Goal: Task Accomplishment & Management: Complete application form

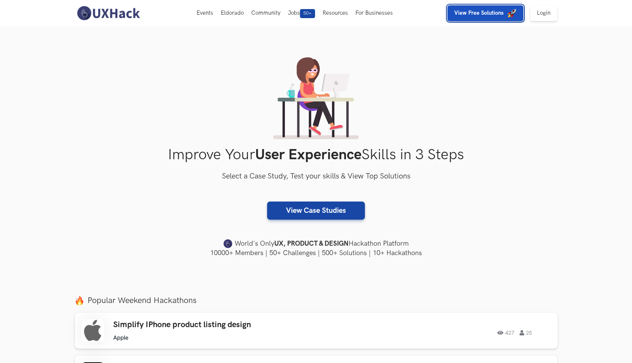
click at [513, 17] on img "button" at bounding box center [511, 13] width 9 height 9
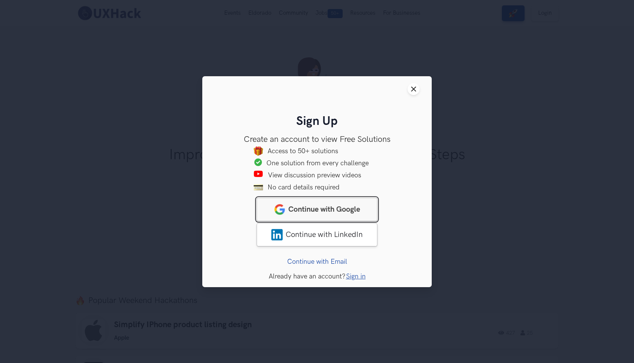
click at [329, 213] on span "Continue with Google" at bounding box center [324, 209] width 72 height 9
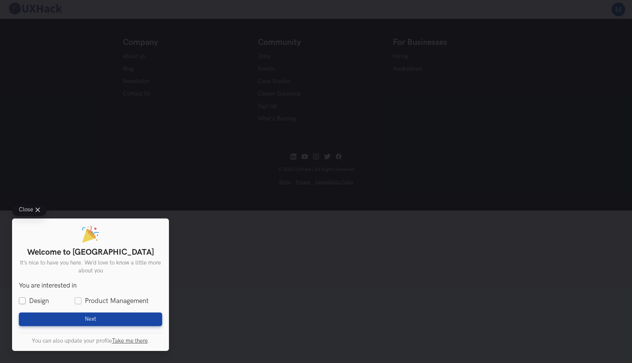
click at [31, 298] on label "Design" at bounding box center [34, 300] width 30 height 9
click at [26, 298] on input "Design" at bounding box center [22, 301] width 7 height 7
checkbox input "true"
click at [71, 326] on button "Next Loading" at bounding box center [90, 319] width 143 height 14
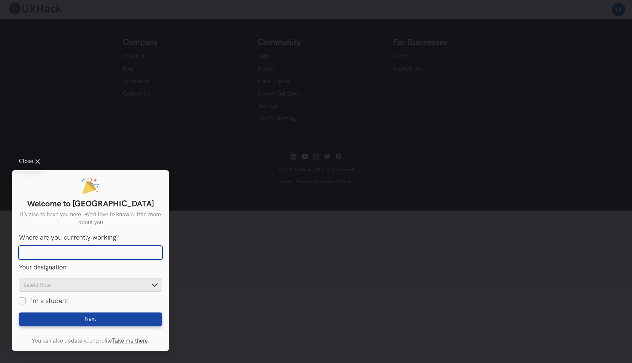
click at [54, 252] on input "Where are you currently working?" at bounding box center [90, 253] width 143 height 14
type input "Unemployed"
click at [35, 277] on div "Where are you currently working? Unemployed Your designation Product Designer S…" at bounding box center [90, 270] width 143 height 72
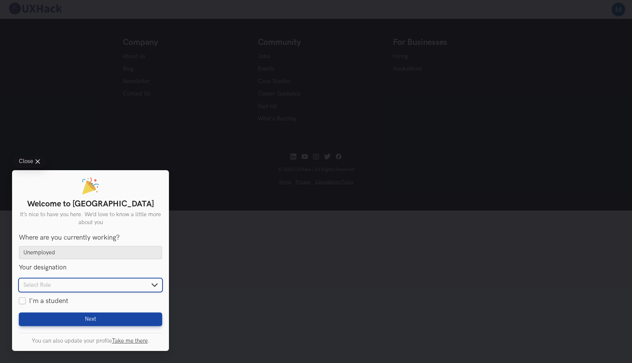
click at [37, 285] on input "text" at bounding box center [90, 284] width 143 height 13
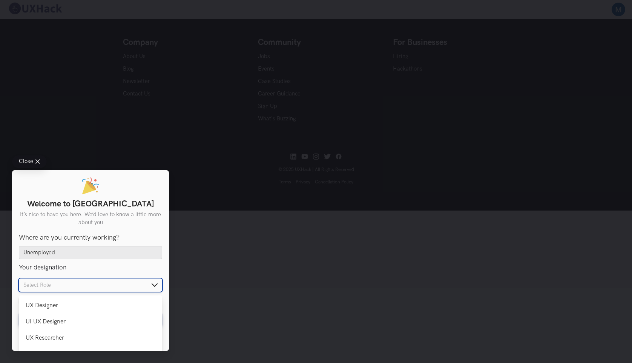
scroll to position [52, 0]
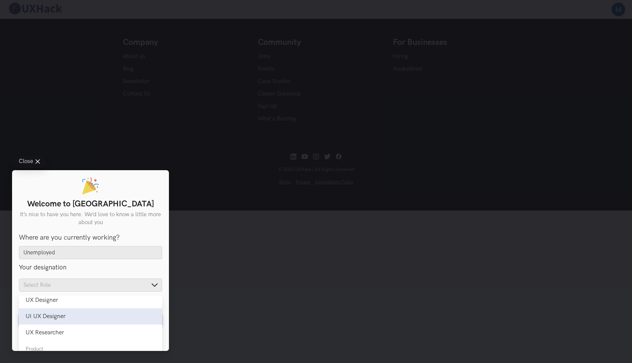
click at [48, 317] on div "UI UX Designer" at bounding box center [91, 316] width 130 height 7
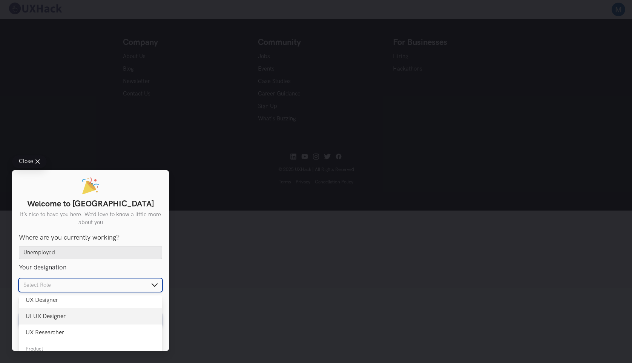
type input "UI UX Designer"
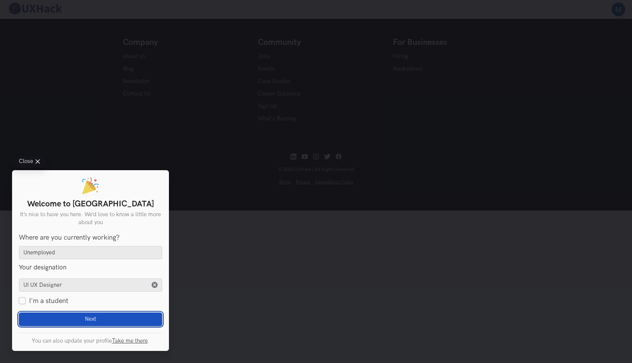
click at [51, 314] on button "Next Loading" at bounding box center [90, 319] width 143 height 14
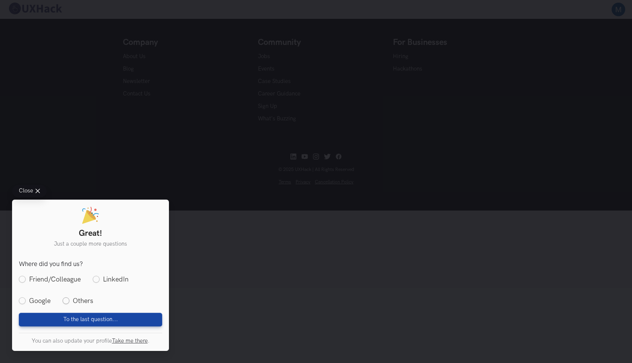
click at [72, 301] on label "Others" at bounding box center [78, 300] width 31 height 9
click at [69, 301] on input "Others" at bounding box center [66, 301] width 7 height 7
radio input "true"
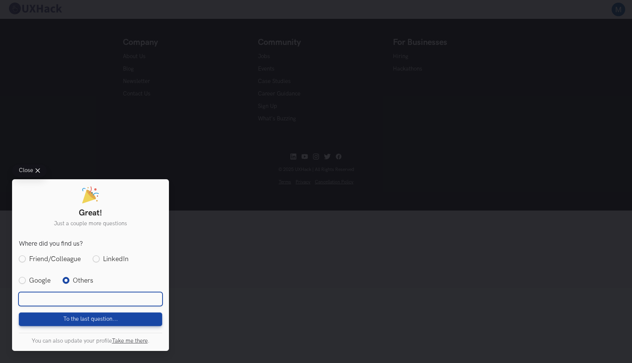
click at [72, 301] on input "text" at bounding box center [90, 299] width 143 height 14
type input "chatgpt"
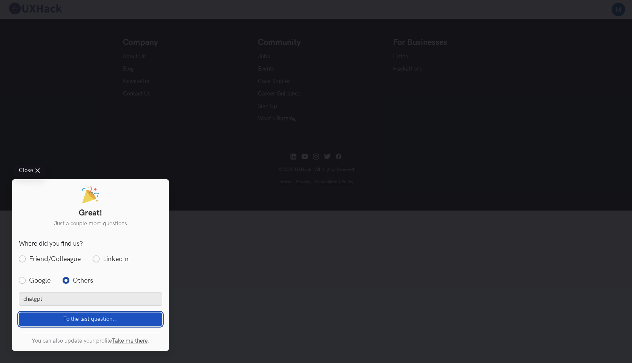
click at [88, 320] on span "To the last question..." at bounding box center [90, 319] width 55 height 7
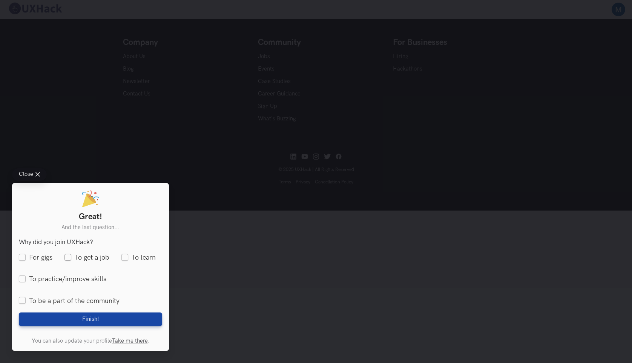
click at [68, 257] on label "To get a job" at bounding box center [87, 257] width 45 height 9
click at [68, 257] on input "To get a job" at bounding box center [68, 257] width 7 height 7
checkbox input "true"
click at [25, 253] on label "For gigs" at bounding box center [36, 257] width 34 height 9
click at [25, 254] on input "For gigs" at bounding box center [22, 257] width 7 height 7
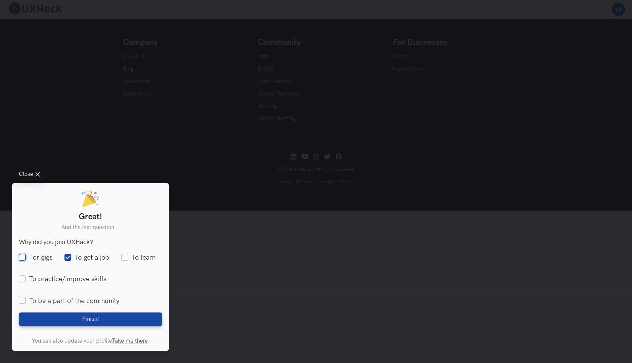
checkbox input "true"
click at [40, 281] on label "To practice/improve skills" at bounding box center [63, 279] width 88 height 9
click at [26, 281] on input "To practice/improve skills" at bounding box center [22, 279] width 7 height 7
checkbox input "true"
click at [62, 301] on label "To be a part of the community" at bounding box center [69, 300] width 101 height 9
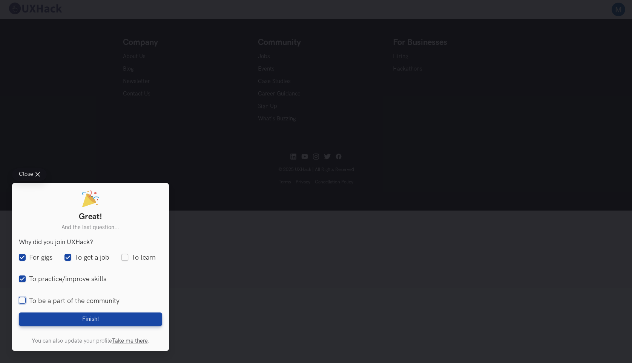
click at [26, 301] on input "To be a part of the community" at bounding box center [22, 301] width 7 height 7
checkbox input "true"
click at [129, 257] on label "To learn" at bounding box center [138, 257] width 34 height 9
click at [128, 257] on input "To learn" at bounding box center [124, 257] width 7 height 7
checkbox input "true"
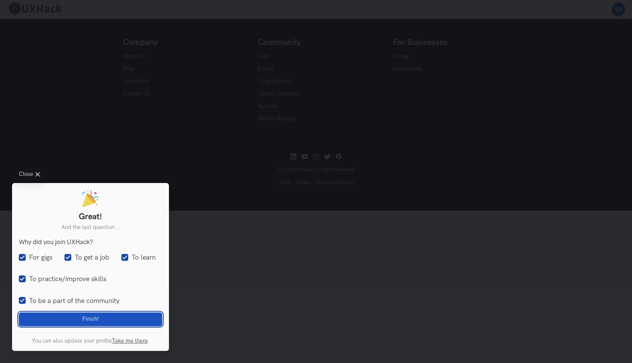
click at [113, 316] on button "Finish! Loading" at bounding box center [90, 319] width 143 height 14
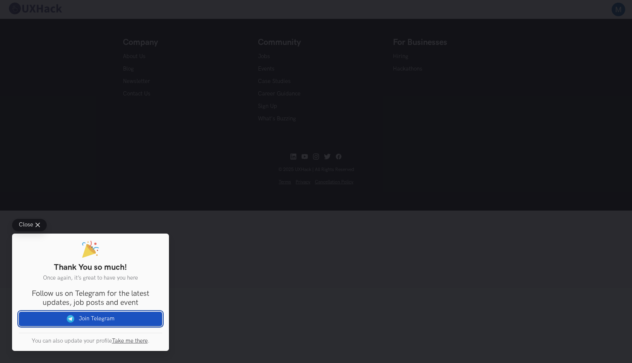
click at [106, 320] on link "Join Telegram" at bounding box center [90, 319] width 143 height 14
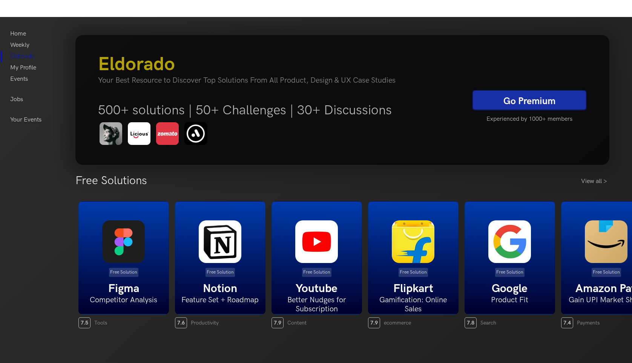
scroll to position [0, 0]
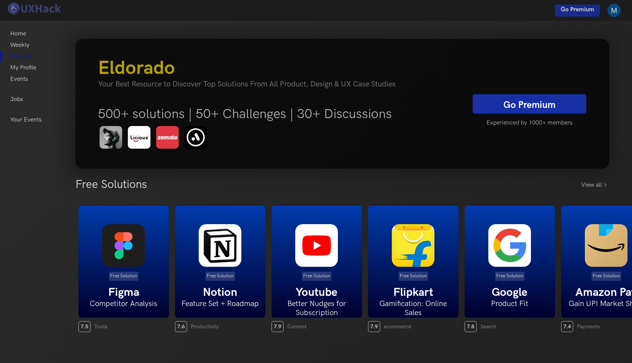
click at [26, 105] on ul "Home Weekly Eldorado My Profile Events Jobs Your Events" at bounding box center [25, 76] width 31 height 97
click at [22, 103] on link "Jobs" at bounding box center [16, 99] width 13 height 11
click at [18, 100] on link "Jobs" at bounding box center [16, 99] width 13 height 11
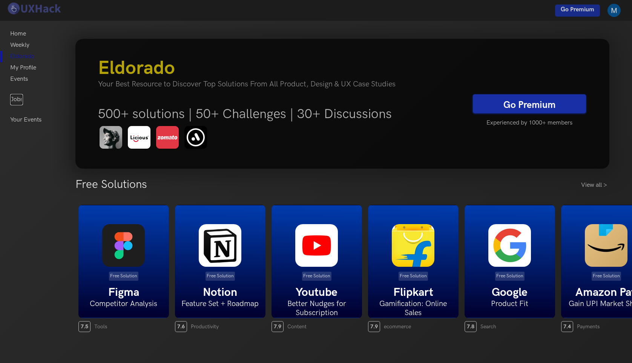
click at [18, 100] on link "Jobs" at bounding box center [16, 99] width 13 height 11
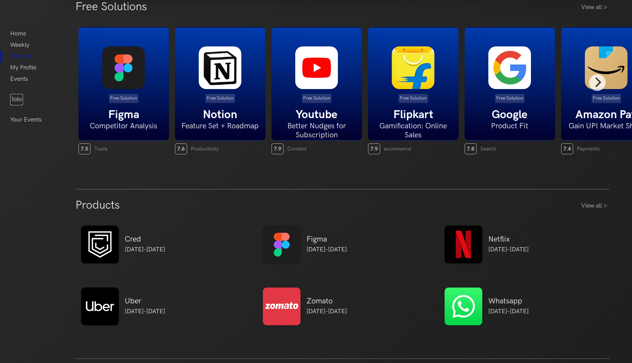
scroll to position [178, 0]
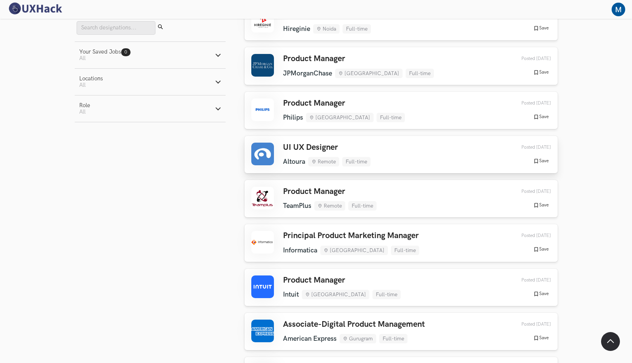
scroll to position [593, 0]
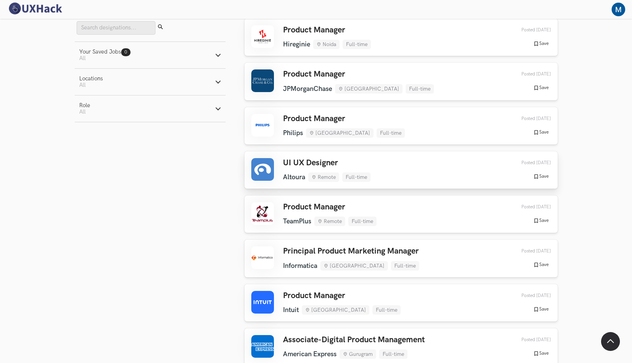
click at [319, 159] on h3 "UI UX Designer" at bounding box center [327, 163] width 88 height 10
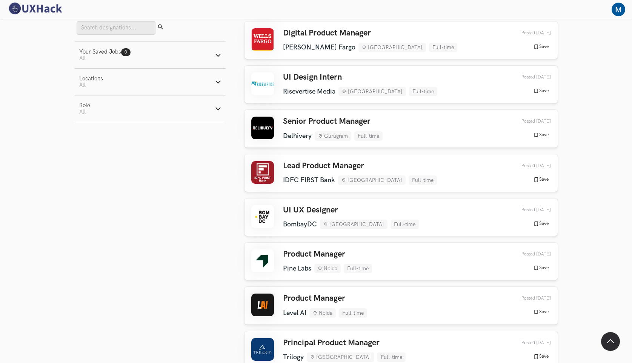
scroll to position [1429, 0]
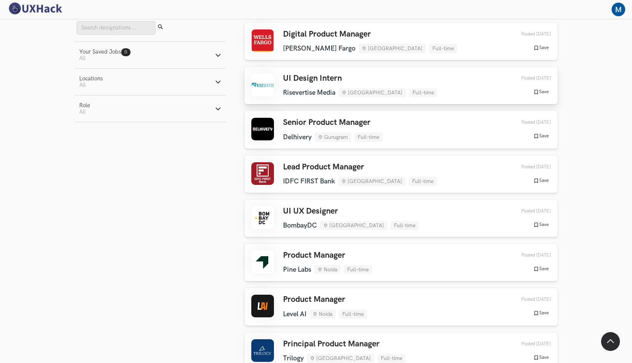
click at [313, 91] on li "Risevertise Media" at bounding box center [309, 93] width 52 height 8
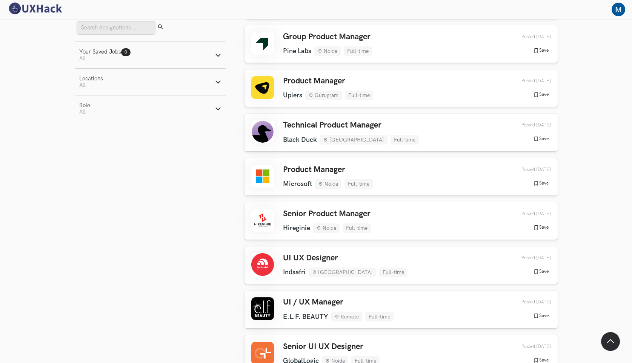
scroll to position [2151, 0]
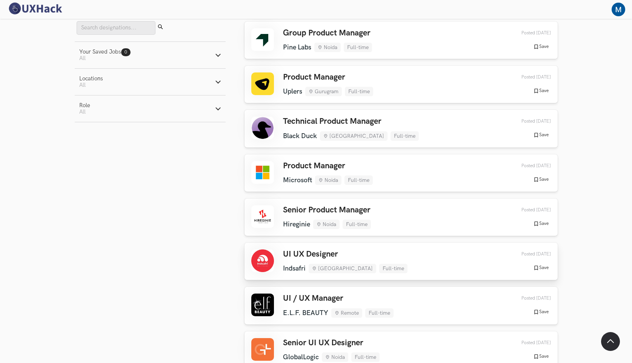
click at [377, 249] on div "UI UX Designer Indsafri Chennai Full-time Indsafri Chennai Full-time 2 weeks ag…" at bounding box center [401, 261] width 300 height 24
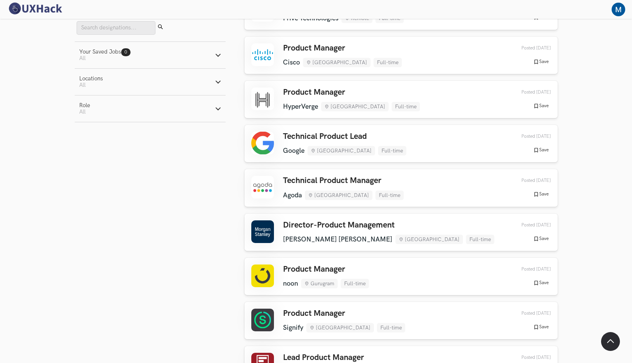
scroll to position [0, 0]
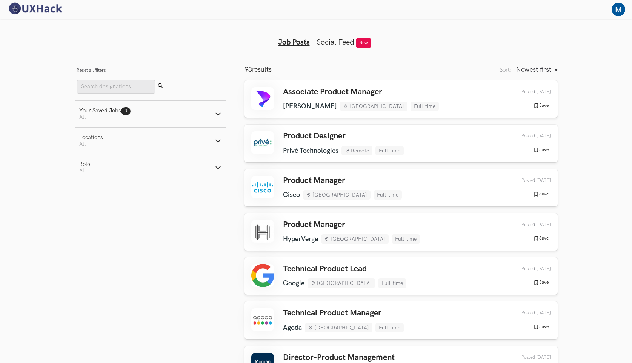
click at [338, 43] on link "Social Feed" at bounding box center [336, 42] width 38 height 9
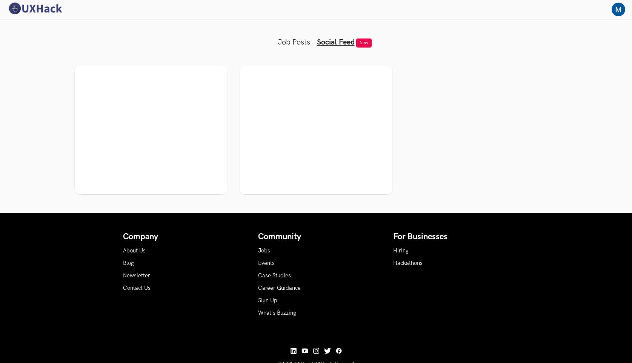
click at [10, 8] on img at bounding box center [35, 8] width 57 height 13
click at [14, 9] on img at bounding box center [35, 8] width 57 height 13
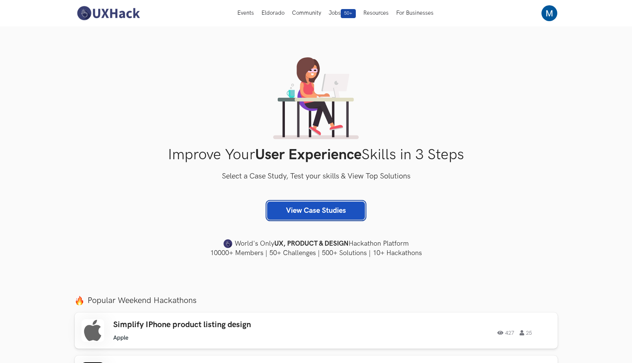
click at [297, 213] on link "View Case Studies" at bounding box center [316, 210] width 98 height 18
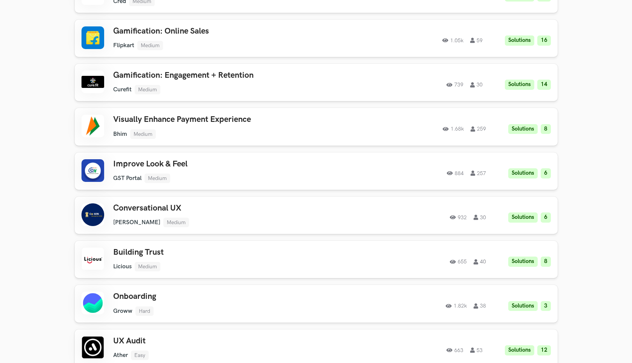
scroll to position [444, 0]
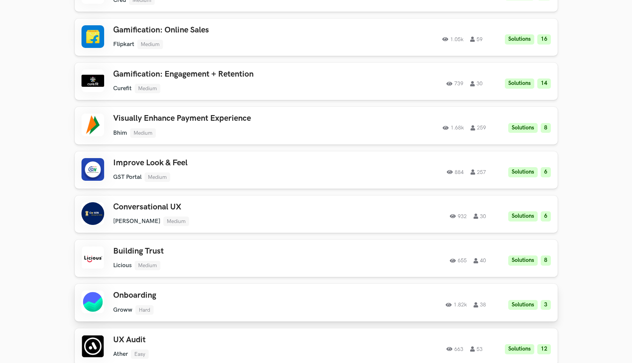
click at [103, 298] on div at bounding box center [92, 302] width 23 height 23
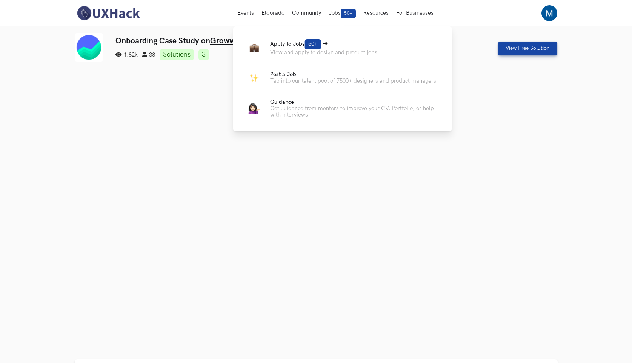
click at [297, 49] on p "View and apply to design and product jobs" at bounding box center [323, 52] width 107 height 6
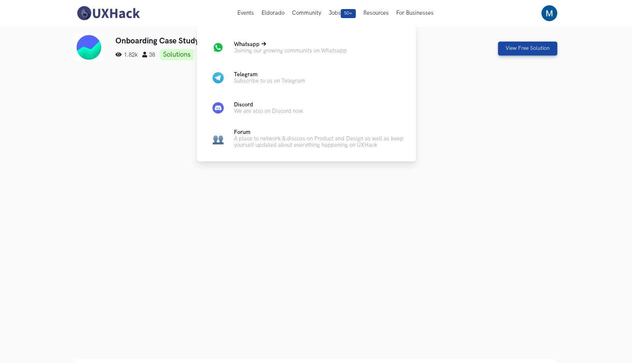
click at [262, 54] on p "Joining our growing community on Whatsapp" at bounding box center [290, 51] width 113 height 6
